Goal: Share content

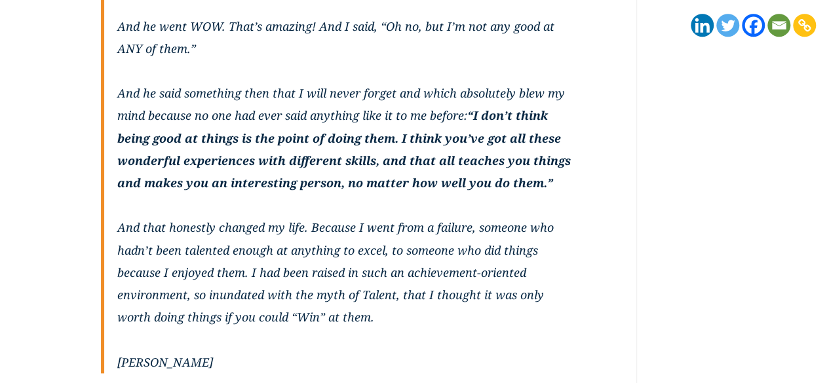
scroll to position [500, 0]
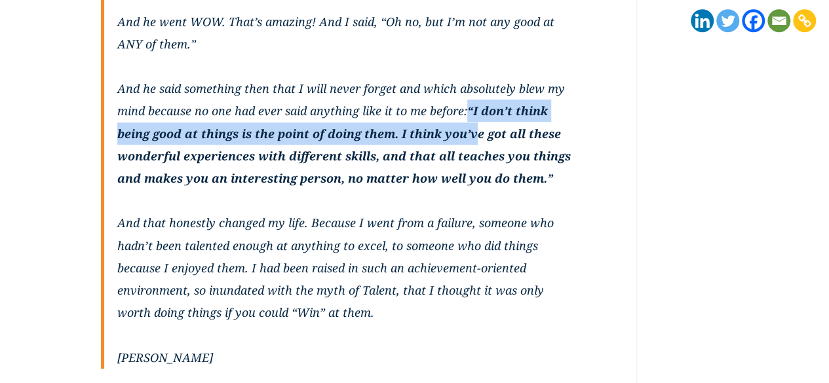
drag, startPoint x: 470, startPoint y: 109, endPoint x: 478, endPoint y: 125, distance: 18.2
click at [478, 125] on strong "“I don’t think being good at things is the point of doing them. I think you’ve …" at bounding box center [343, 144] width 453 height 83
click at [478, 126] on strong "“I don’t think being good at things is the point of doing them. I think you’ve …" at bounding box center [343, 144] width 453 height 83
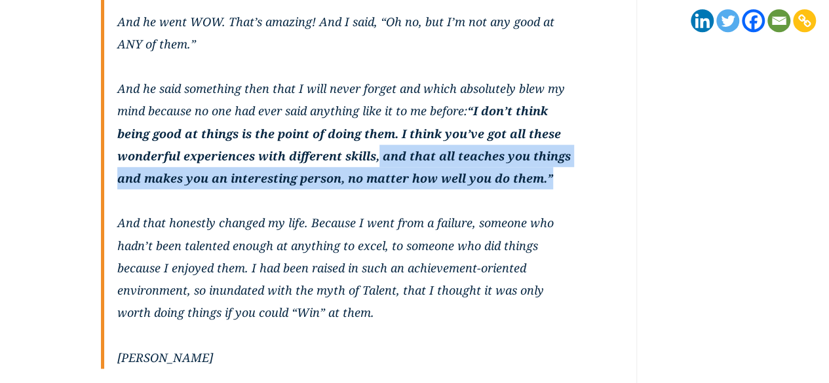
drag, startPoint x: 377, startPoint y: 159, endPoint x: 558, endPoint y: 174, distance: 181.4
click at [558, 174] on p "When I was 15 I spent a month working on an archeological dig. I was talking to…" at bounding box center [348, 111] width 462 height 470
click at [555, 181] on p "When I was 15 I spent a month working on an archeological dig. I was talking to…" at bounding box center [348, 111] width 462 height 470
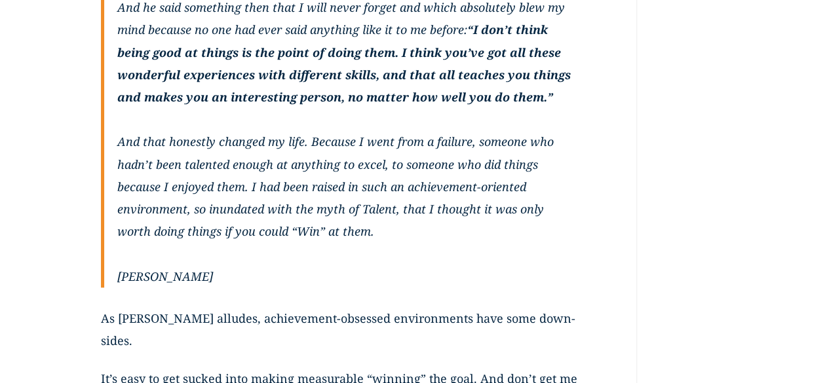
scroll to position [582, 0]
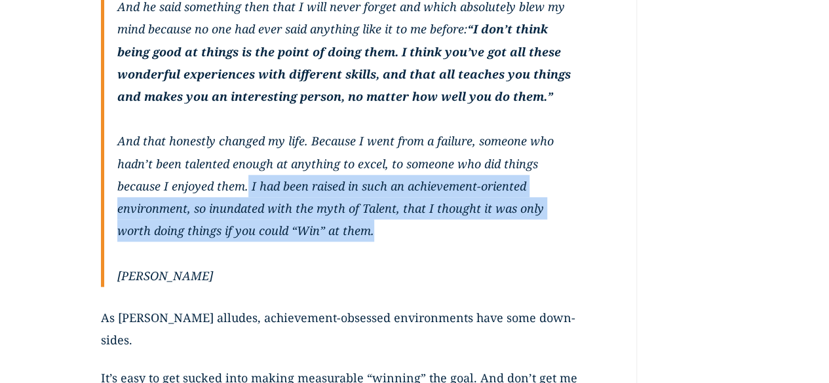
drag, startPoint x: 248, startPoint y: 187, endPoint x: 368, endPoint y: 223, distance: 125.8
click at [368, 223] on p "When I was 15 I spent a month working on an archeological dig. I was talking to…" at bounding box center [348, 29] width 462 height 470
click at [367, 227] on p "When I was 15 I spent a month working on an archeological dig. I was talking to…" at bounding box center [348, 29] width 462 height 470
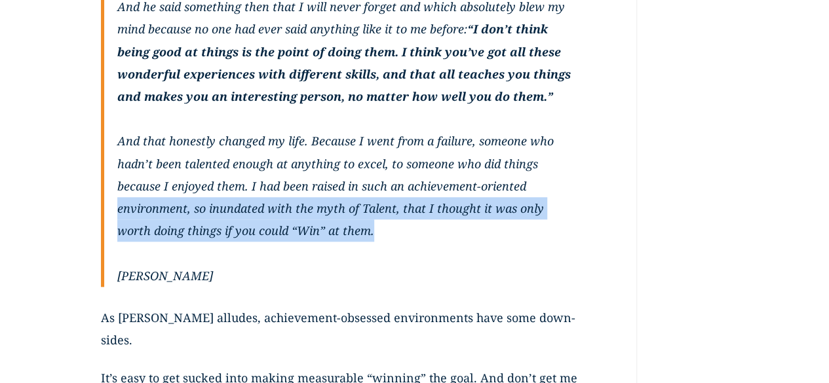
drag, startPoint x: 143, startPoint y: 206, endPoint x: 368, endPoint y: 239, distance: 227.2
click at [368, 239] on blockquote "When I was 15 I spent a month working on an archeological dig. I was talking to…" at bounding box center [340, 40] width 478 height 493
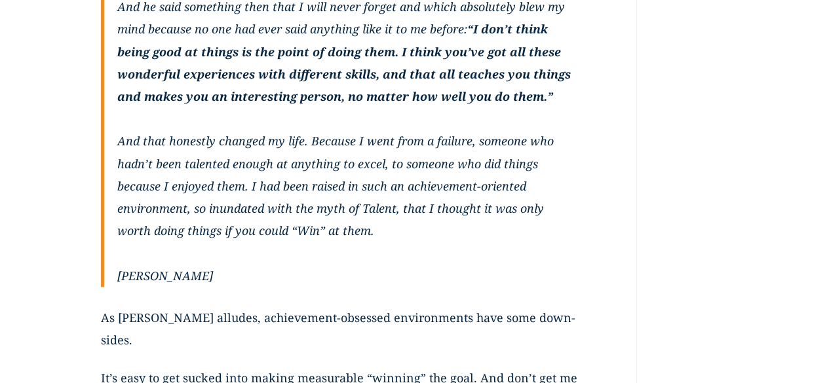
click at [389, 247] on p "When I was 15 I spent a month working on an archeological dig. I was talking to…" at bounding box center [348, 29] width 462 height 470
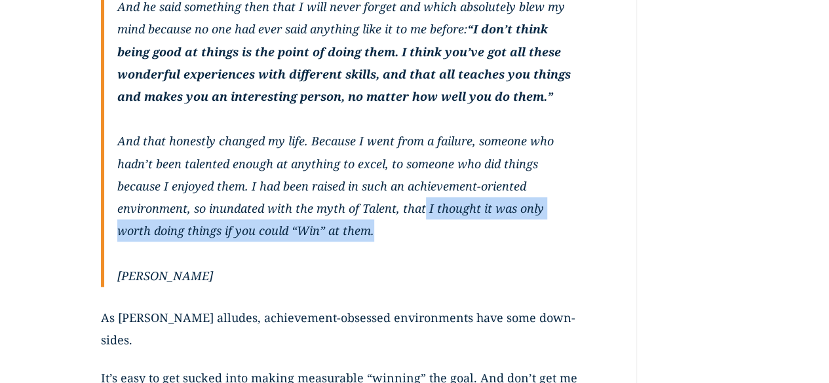
drag, startPoint x: 421, startPoint y: 202, endPoint x: 459, endPoint y: 236, distance: 51.5
click at [459, 236] on p "When I was 15 I spent a month working on an archeological dig. I was talking to…" at bounding box center [348, 29] width 462 height 470
click at [452, 236] on p "When I was 15 I spent a month working on an archeological dig. I was talking to…" at bounding box center [348, 29] width 462 height 470
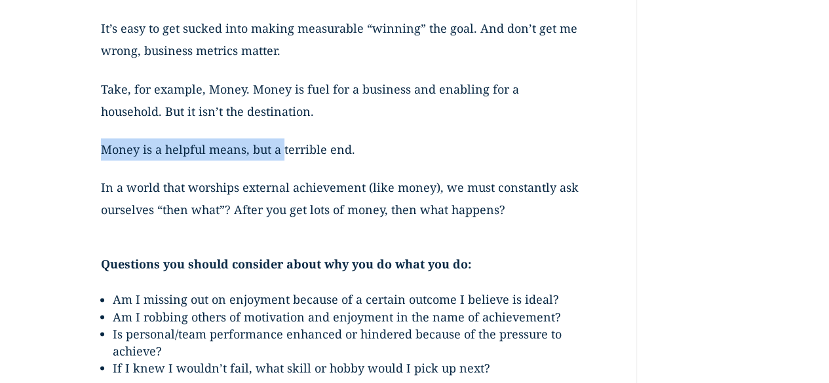
scroll to position [943, 0]
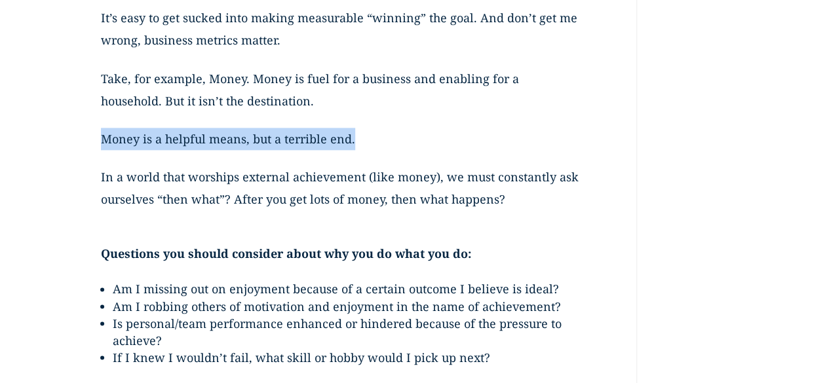
drag, startPoint x: 96, startPoint y: 135, endPoint x: 385, endPoint y: 138, distance: 289.6
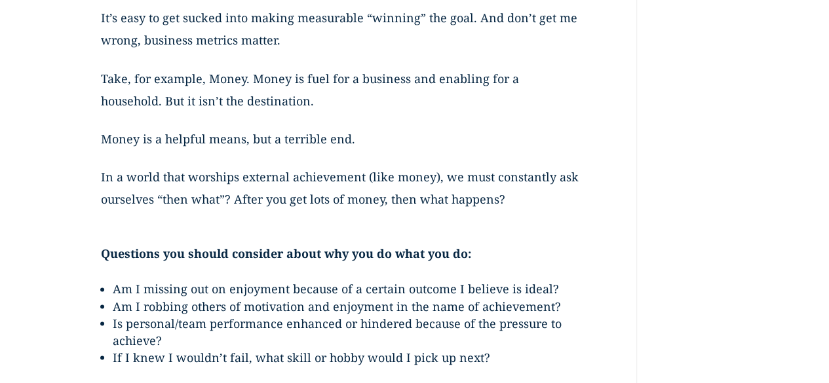
click at [151, 166] on p "In a world that worships external achievement (like money), we must constantly …" at bounding box center [340, 196] width 478 height 60
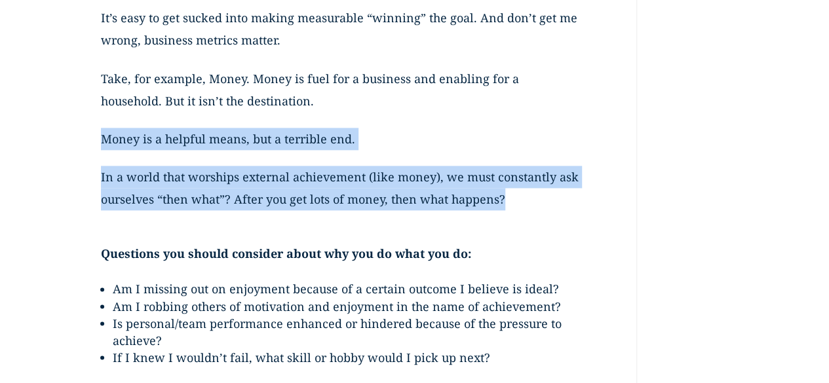
drag, startPoint x: 56, startPoint y: 141, endPoint x: 601, endPoint y: 179, distance: 546.9
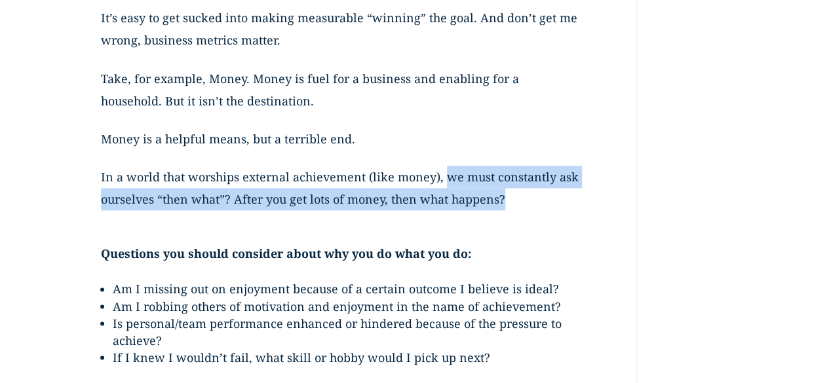
drag, startPoint x: 444, startPoint y: 154, endPoint x: 527, endPoint y: 181, distance: 87.6
click at [527, 181] on p "In a world that worships external achievement (like money), we must constantly …" at bounding box center [340, 196] width 478 height 60
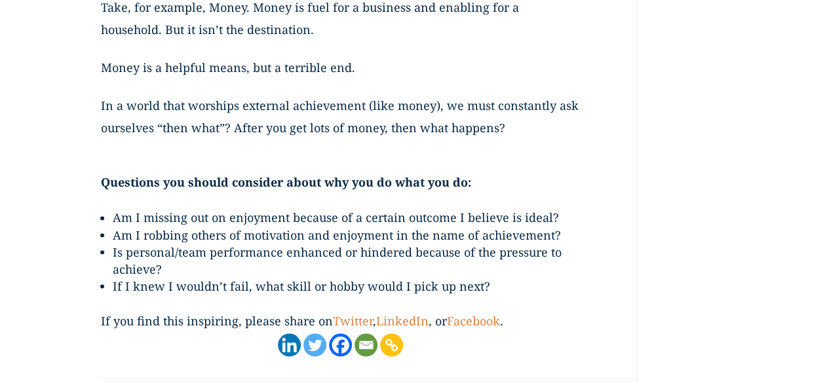
scroll to position [999, 0]
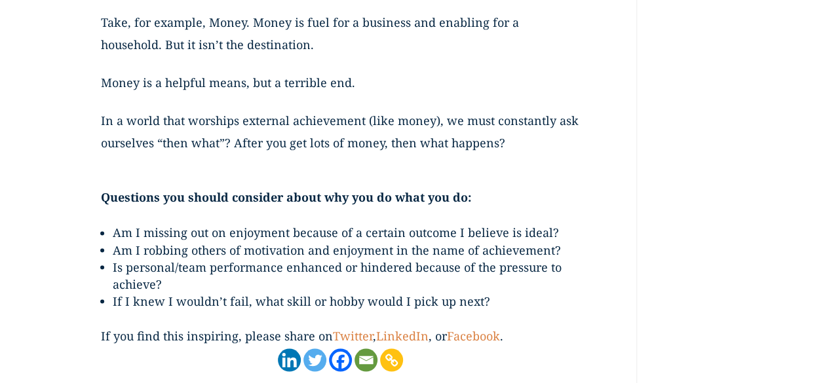
click at [341, 348] on icon "Facebook" at bounding box center [340, 359] width 23 height 23
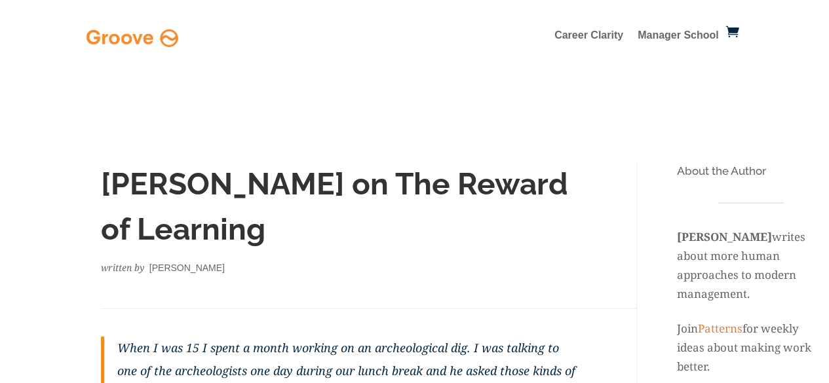
scroll to position [0, 0]
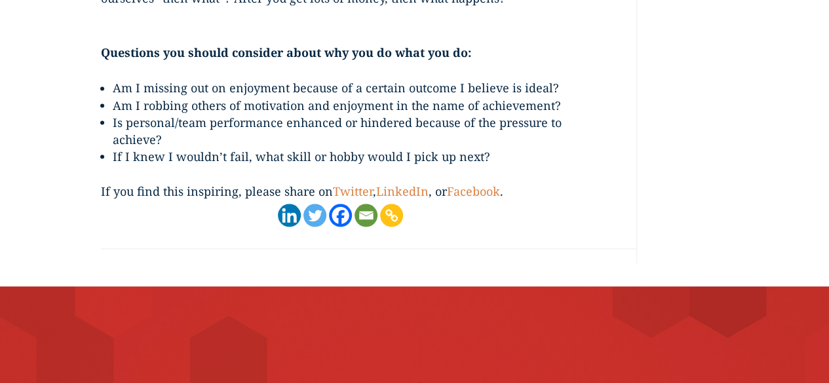
scroll to position [1146, 0]
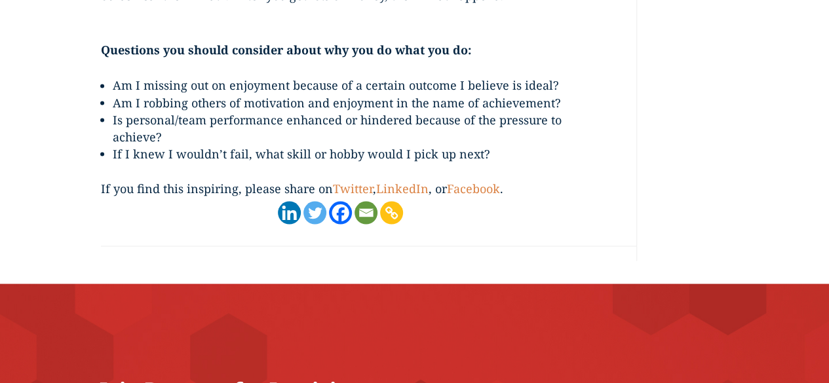
click at [287, 206] on icon "Linkedin" at bounding box center [289, 213] width 14 height 14
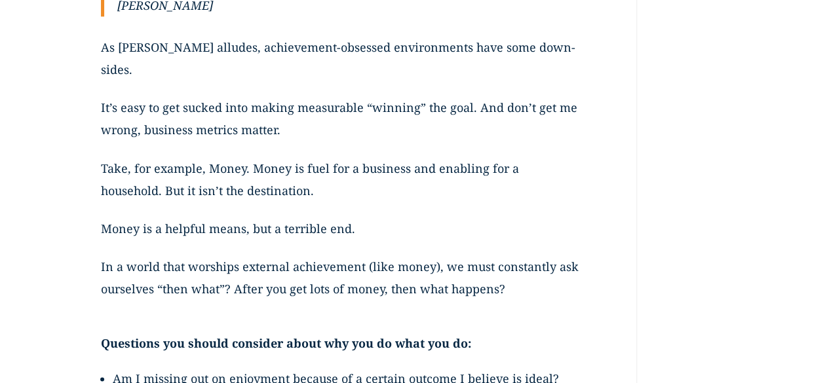
scroll to position [840, 0]
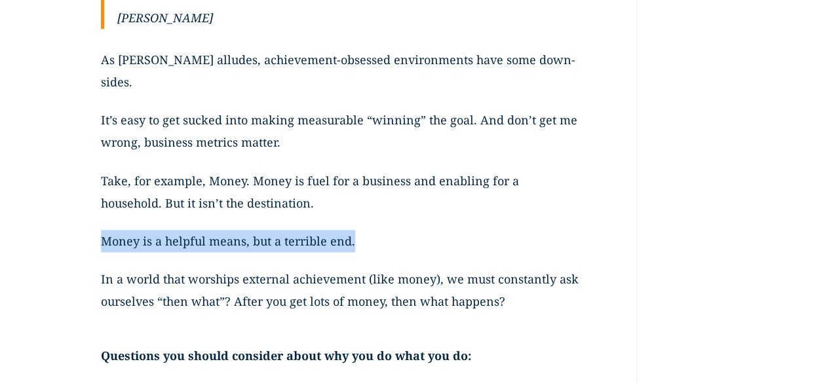
drag, startPoint x: 113, startPoint y: 216, endPoint x: 362, endPoint y: 222, distance: 249.0
click at [489, 234] on p "Money is a helpful means, but a terrible end." at bounding box center [340, 249] width 478 height 38
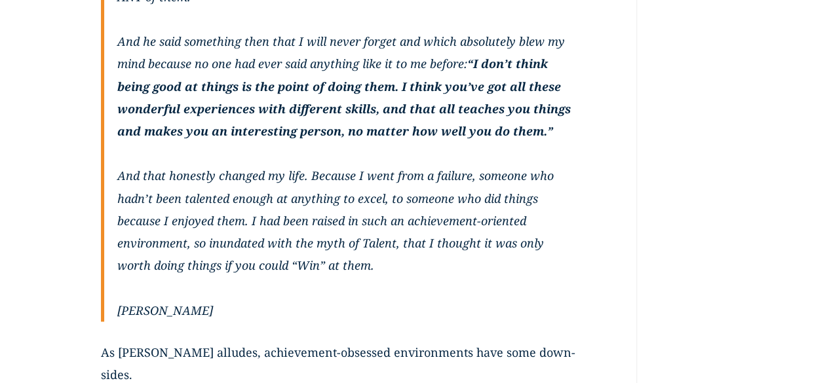
scroll to position [431, 0]
